Goal: Transaction & Acquisition: Purchase product/service

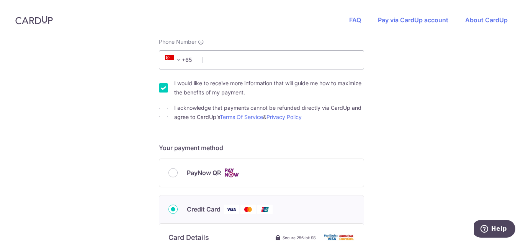
click at [164, 87] on input "I would like to receive more information that will guide me how to maximize the…" at bounding box center [163, 87] width 9 height 9
checkbox input "false"
click at [162, 113] on input "I acknowledge that payments cannot be refunded directly via CardUp and agree to…" at bounding box center [163, 112] width 9 height 9
checkbox input "true"
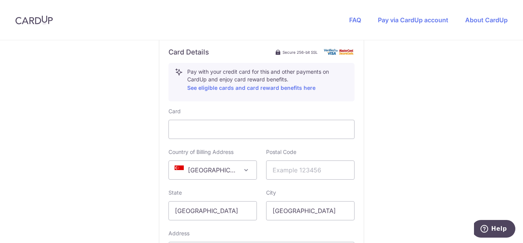
scroll to position [416, 0]
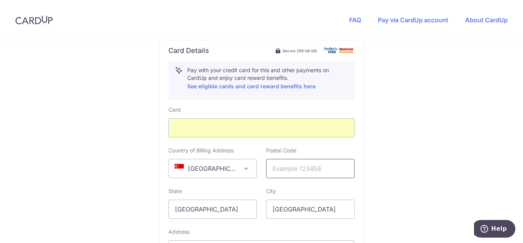
click at [284, 171] on input "text" at bounding box center [310, 168] width 89 height 19
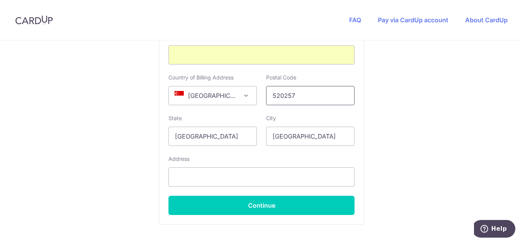
scroll to position [517, 0]
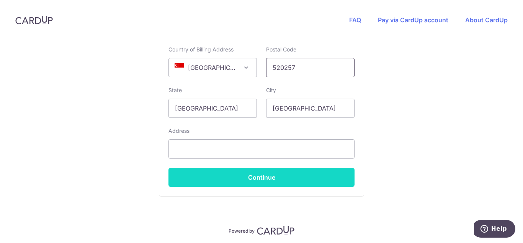
type input "520257"
click at [252, 176] on button "Continue" at bounding box center [262, 176] width 186 height 19
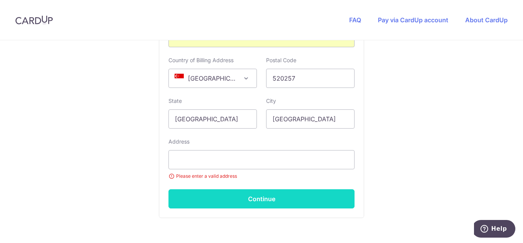
scroll to position [148, 0]
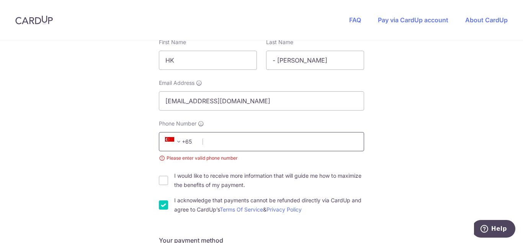
click at [231, 143] on input "Phone Number" at bounding box center [261, 141] width 205 height 19
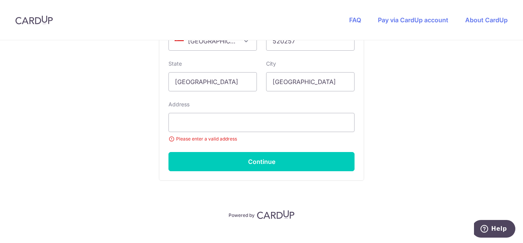
scroll to position [545, 0]
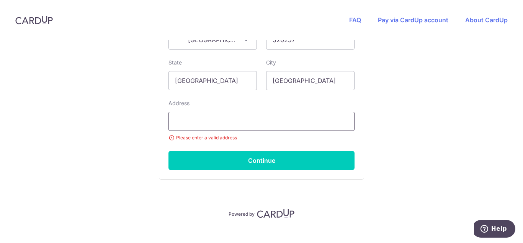
type input "94886611"
click at [312, 118] on input "text" at bounding box center [262, 120] width 186 height 19
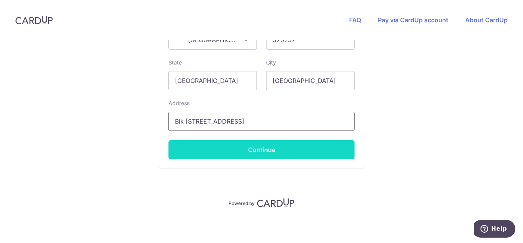
type input "Blk [STREET_ADDRESS]"
click at [267, 152] on button "Continue" at bounding box center [262, 149] width 186 height 19
type input "**** 9084"
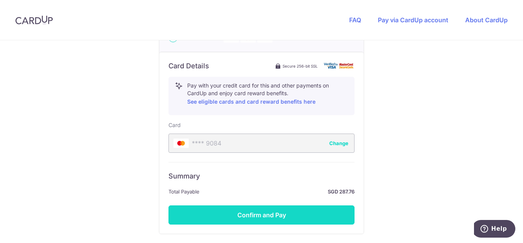
click at [265, 217] on button "Confirm and Pay" at bounding box center [262, 214] width 186 height 19
